Goal: Go to known website: Go to known website

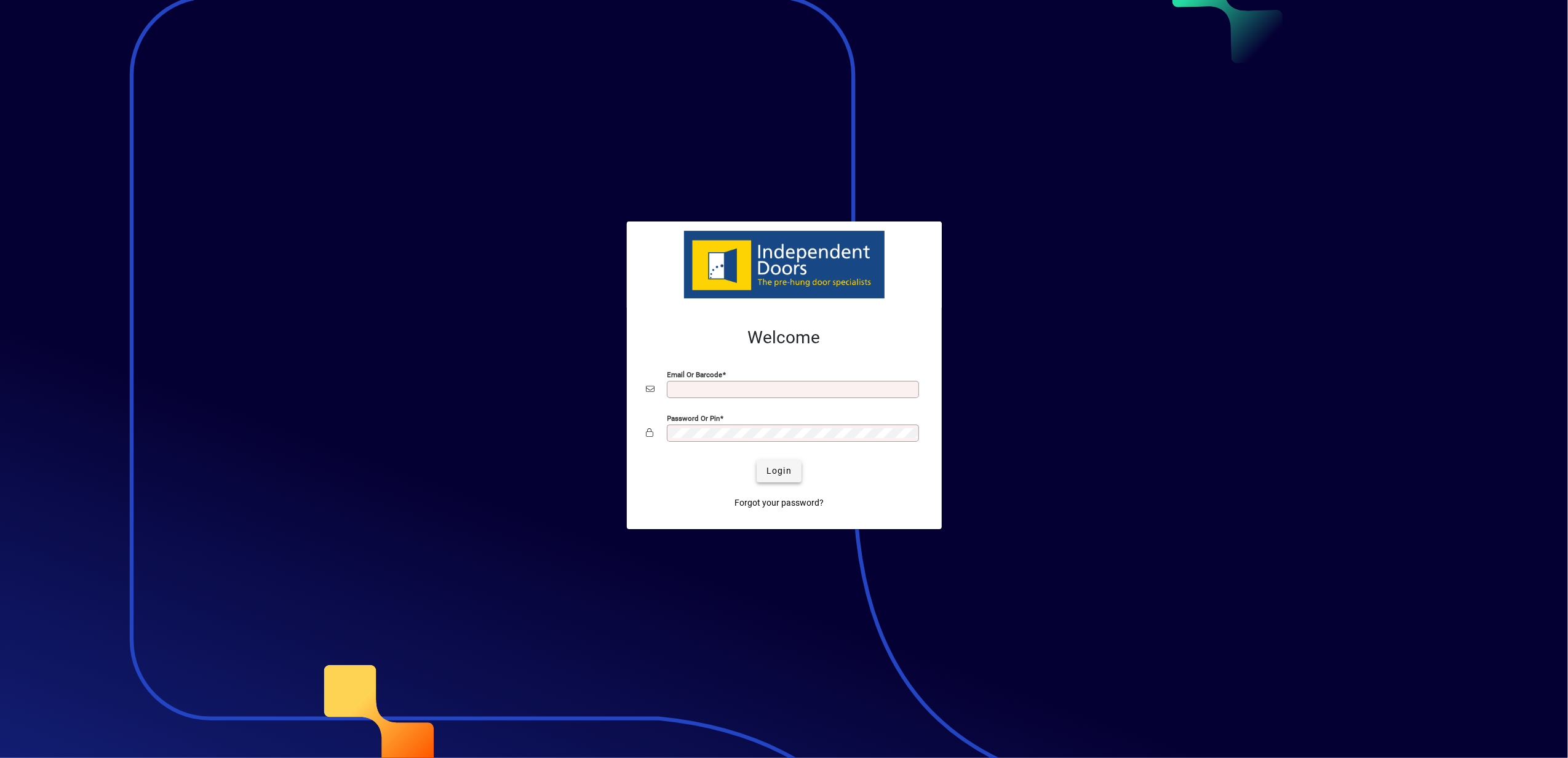
type input "**********"
click at [777, 470] on span "Login" at bounding box center [778, 471] width 25 height 13
